Goal: Task Accomplishment & Management: Manage account settings

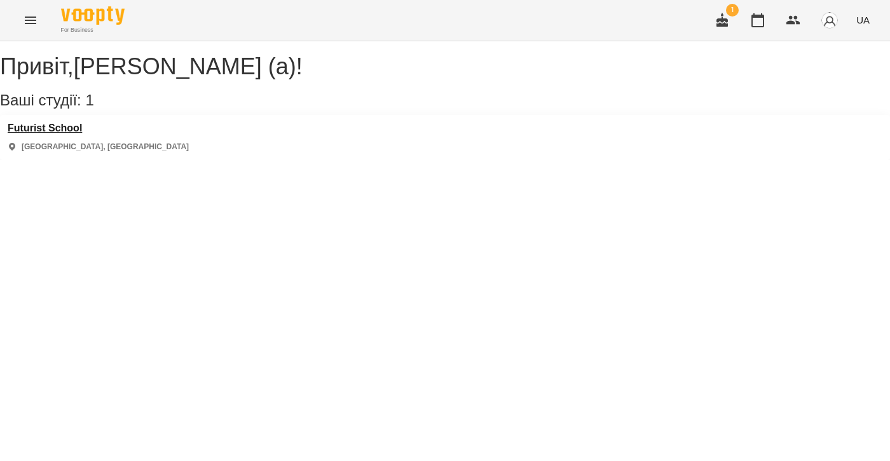
click at [48, 134] on h3 "Futurist School" at bounding box center [98, 128] width 181 height 11
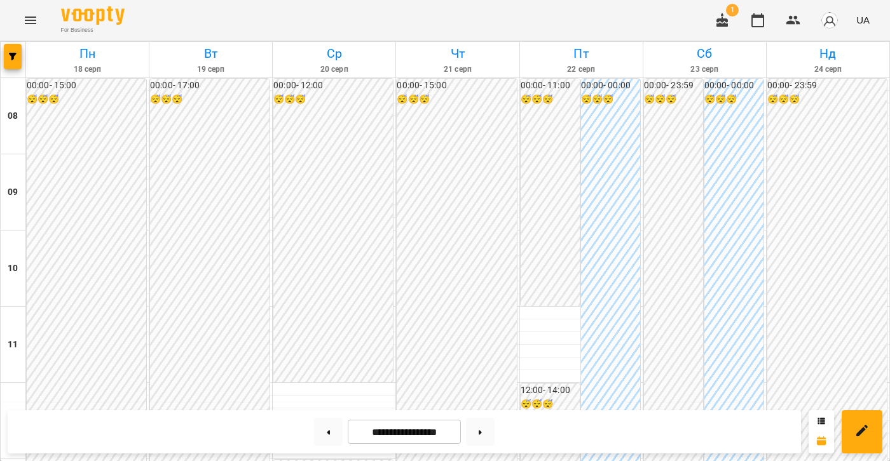
scroll to position [787, 0]
click at [481, 430] on button at bounding box center [480, 432] width 29 height 28
type input "**********"
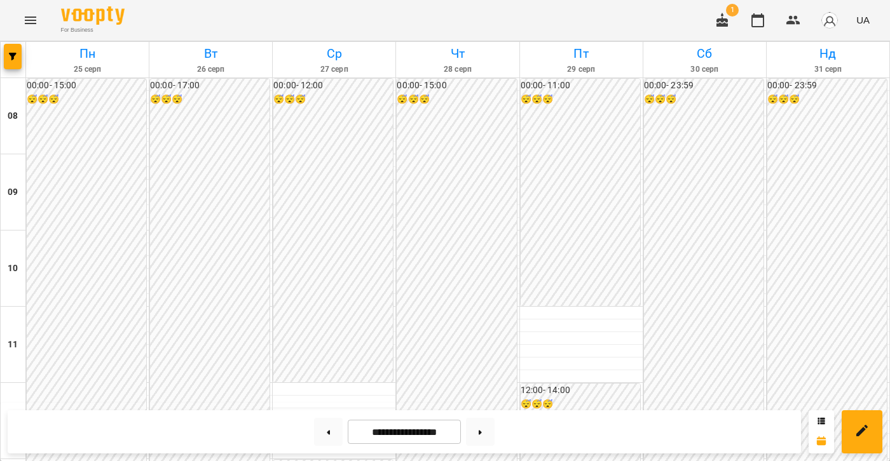
scroll to position [704, 0]
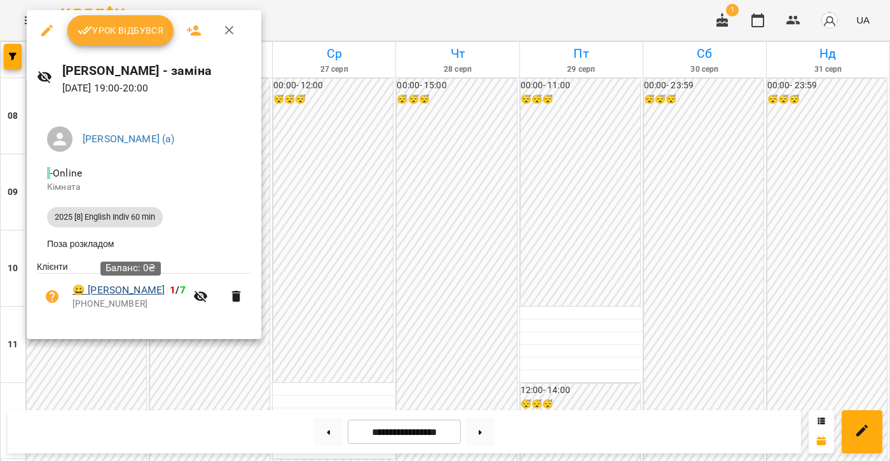
click at [105, 287] on link "😀 [PERSON_NAME]" at bounding box center [118, 290] width 92 height 15
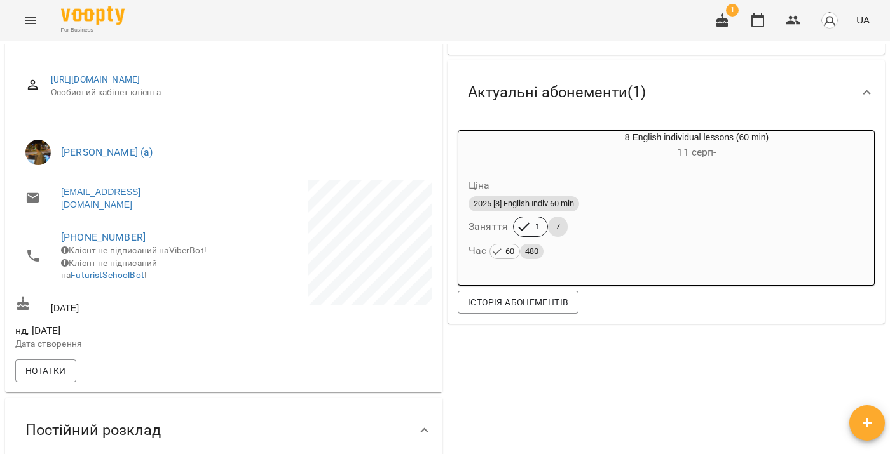
scroll to position [19, 0]
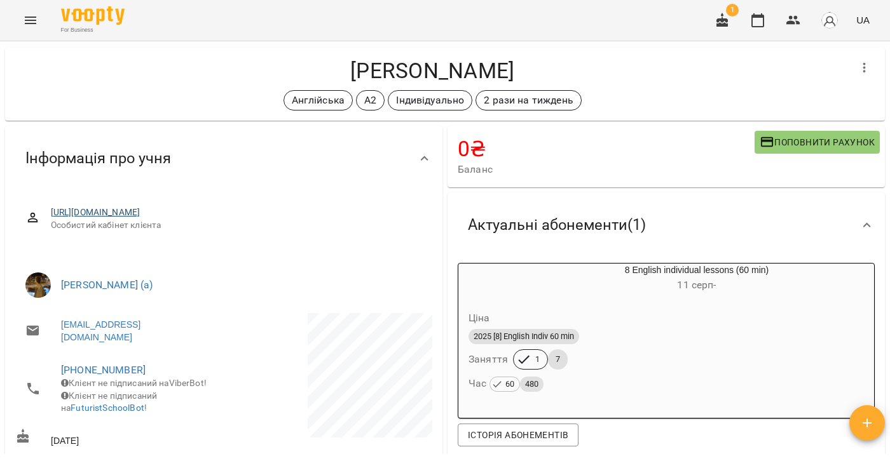
click at [129, 210] on link "[URL][DOMAIN_NAME]" at bounding box center [96, 212] width 90 height 10
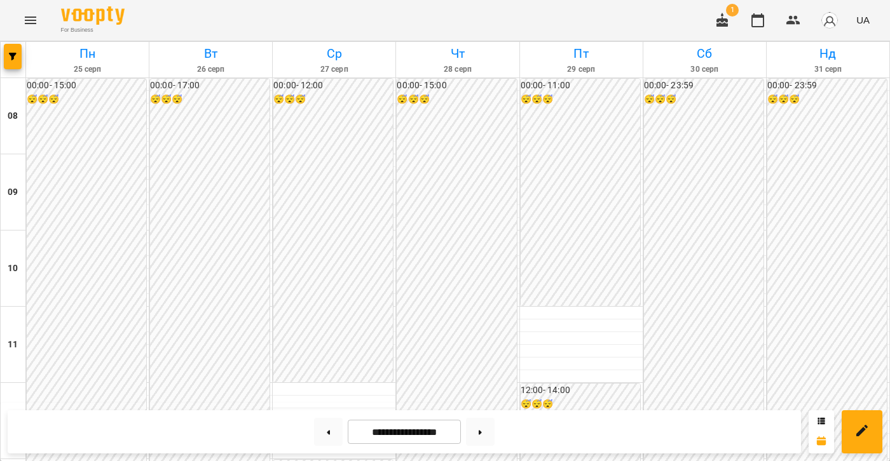
scroll to position [752, 0]
click at [490, 431] on button at bounding box center [480, 432] width 29 height 28
click at [487, 433] on button at bounding box center [480, 432] width 29 height 28
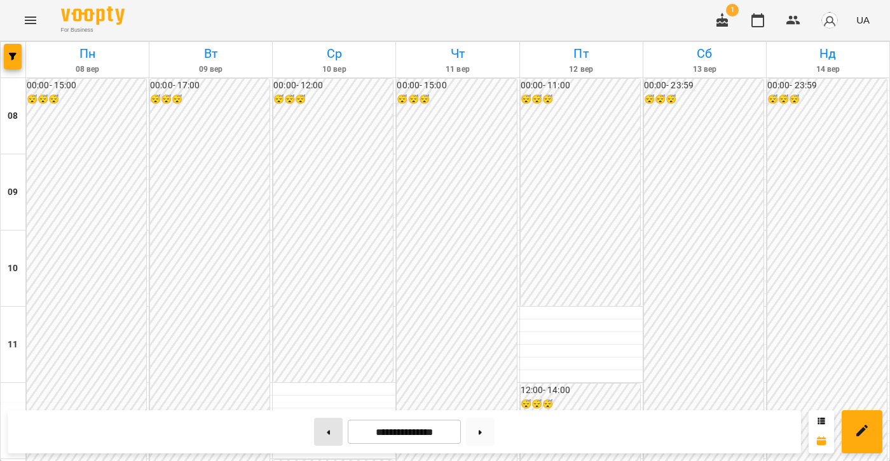
click at [330, 426] on button at bounding box center [328, 432] width 29 height 28
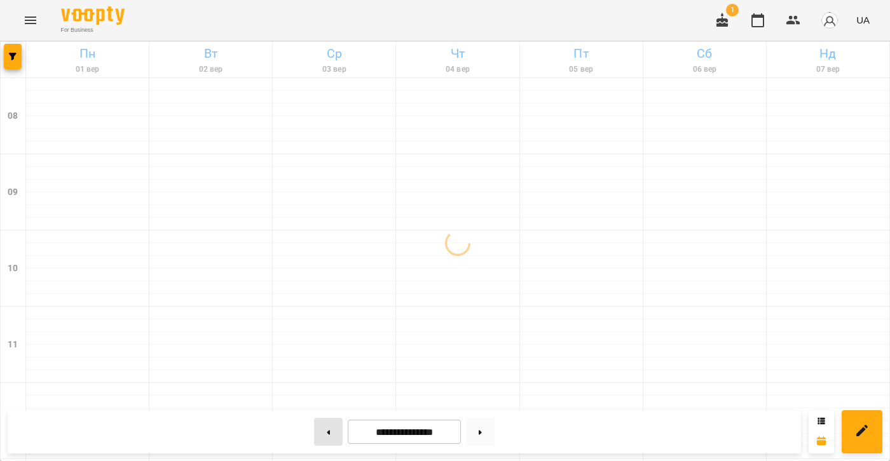
click at [328, 431] on button at bounding box center [328, 432] width 29 height 28
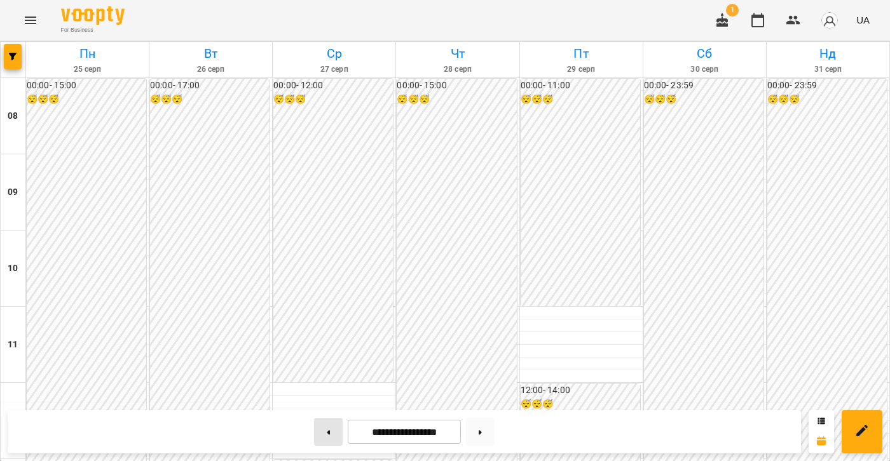
click at [328, 430] on button at bounding box center [328, 432] width 29 height 28
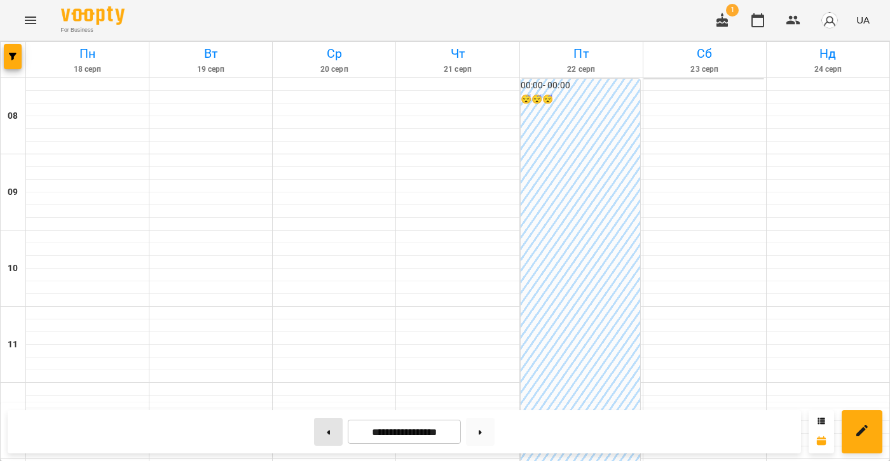
type input "**********"
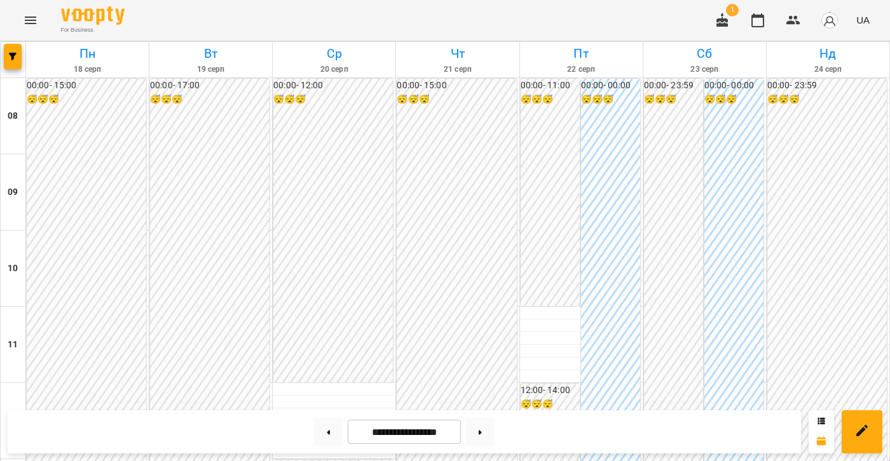
scroll to position [677, 0]
